Goal: Navigation & Orientation: Find specific page/section

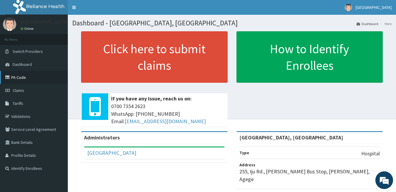
click at [32, 77] on link "PA Code" at bounding box center [34, 77] width 68 height 13
click at [50, 66] on link "Dashboard" at bounding box center [34, 64] width 68 height 13
click at [19, 79] on link "PA Code" at bounding box center [34, 77] width 68 height 13
